Goal: Transaction & Acquisition: Book appointment/travel/reservation

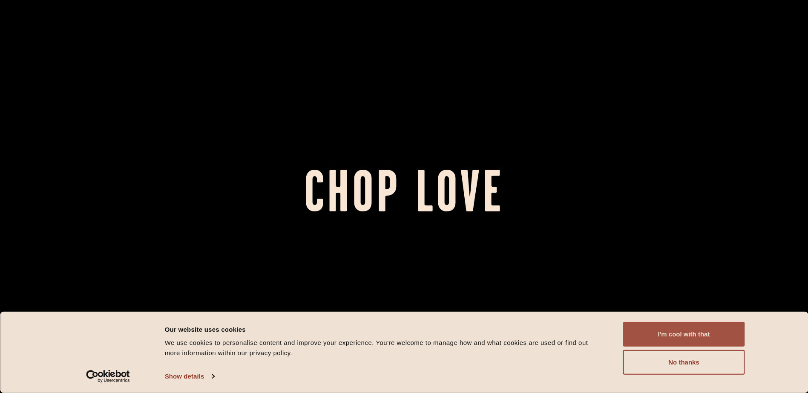
click at [702, 347] on button "I'm cool with that" at bounding box center [684, 334] width 122 height 25
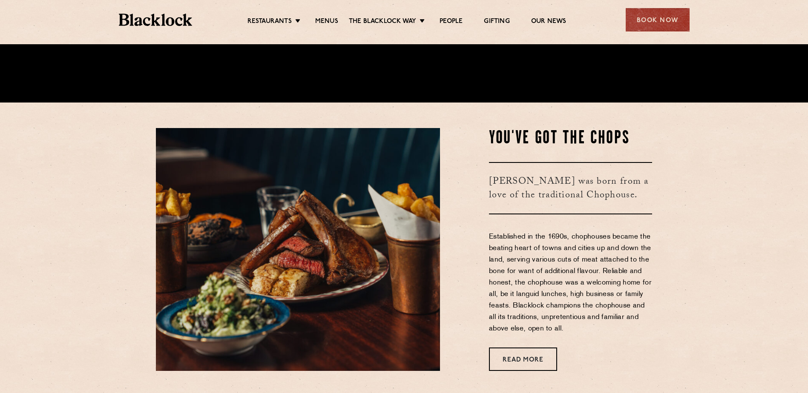
scroll to position [298, 0]
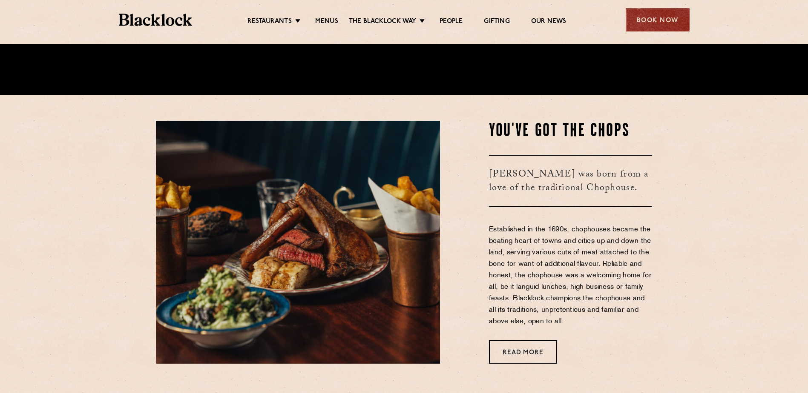
click at [639, 15] on div "Book Now" at bounding box center [657, 19] width 64 height 23
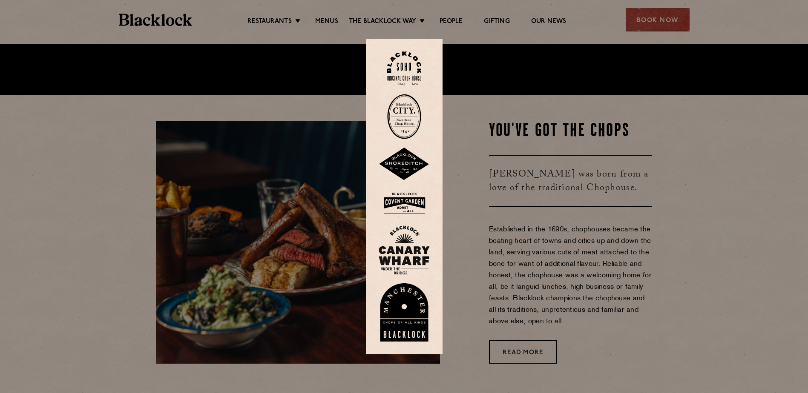
click at [415, 68] on img at bounding box center [404, 69] width 34 height 34
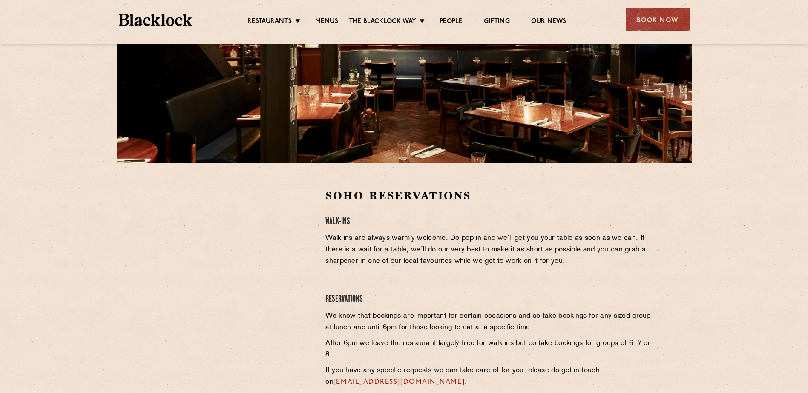
scroll to position [170, 0]
